Goal: Task Accomplishment & Management: Manage account settings

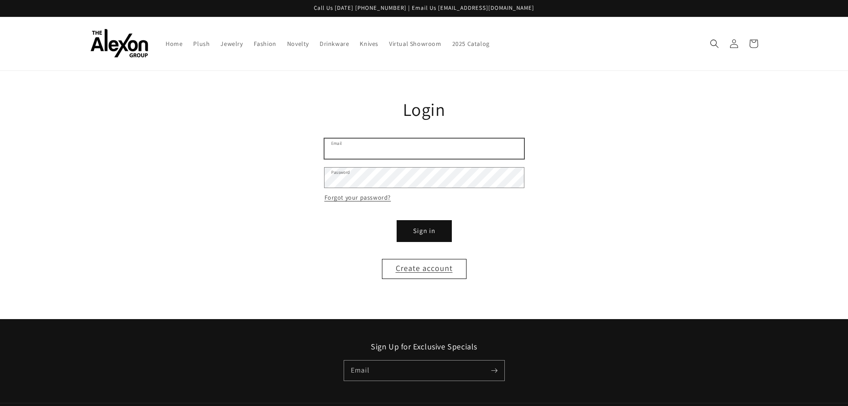
type input "**********"
click at [424, 230] on button "Sign in" at bounding box center [424, 231] width 53 height 20
click at [431, 231] on button "Sign in" at bounding box center [424, 231] width 53 height 20
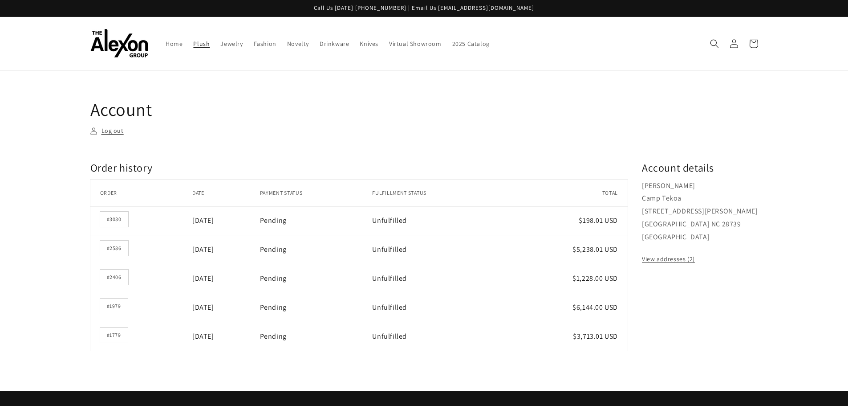
click at [199, 47] on span "Plush" at bounding box center [201, 44] width 16 height 8
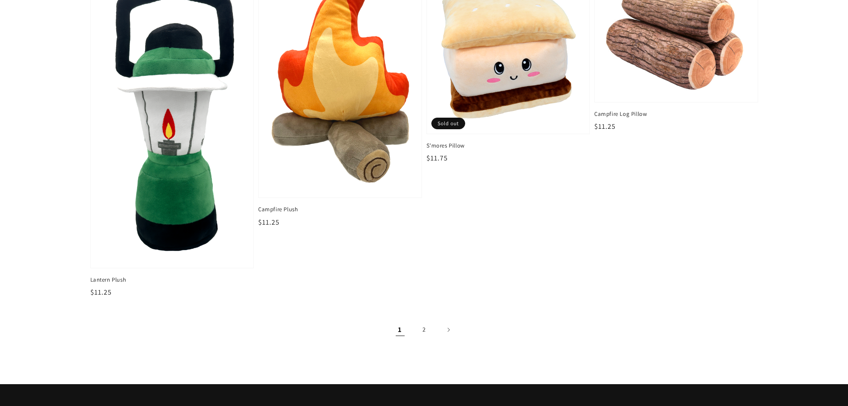
scroll to position [1425, 0]
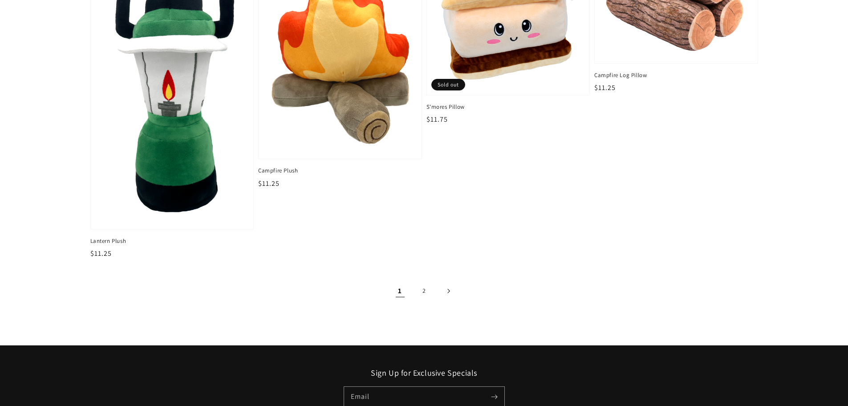
click at [451, 293] on link "Next page" at bounding box center [449, 291] width 20 height 20
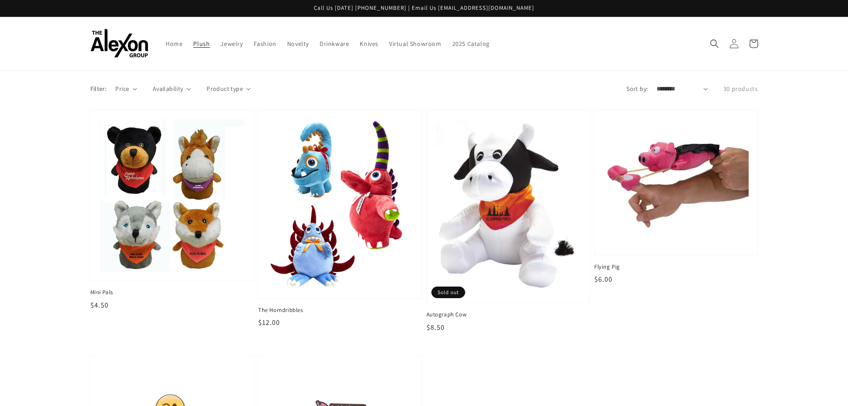
click at [730, 43] on icon at bounding box center [733, 43] width 9 height 9
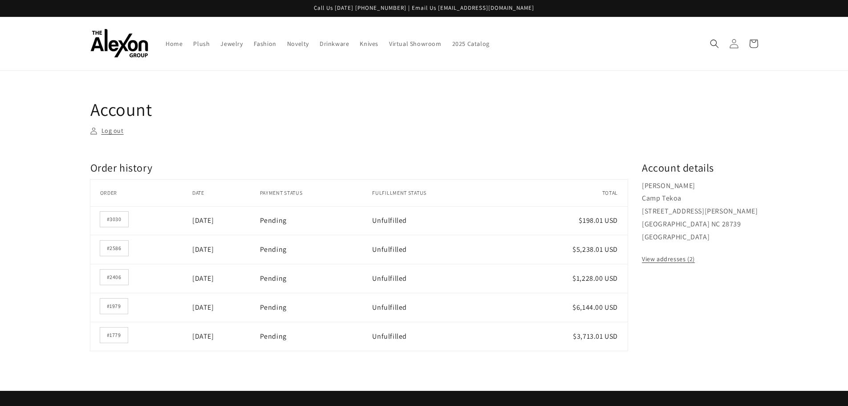
click at [734, 46] on icon at bounding box center [733, 43] width 9 height 9
click at [118, 131] on link "Log out" at bounding box center [106, 130] width 33 height 11
